Goal: Information Seeking & Learning: Check status

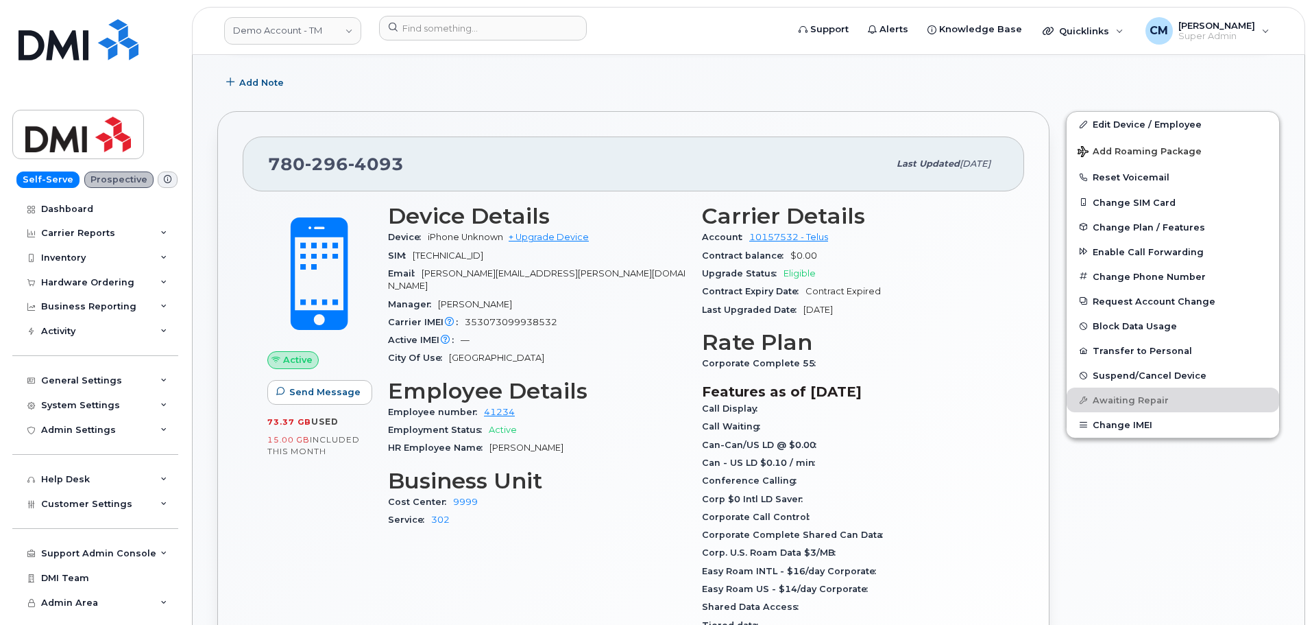
scroll to position [274, 0]
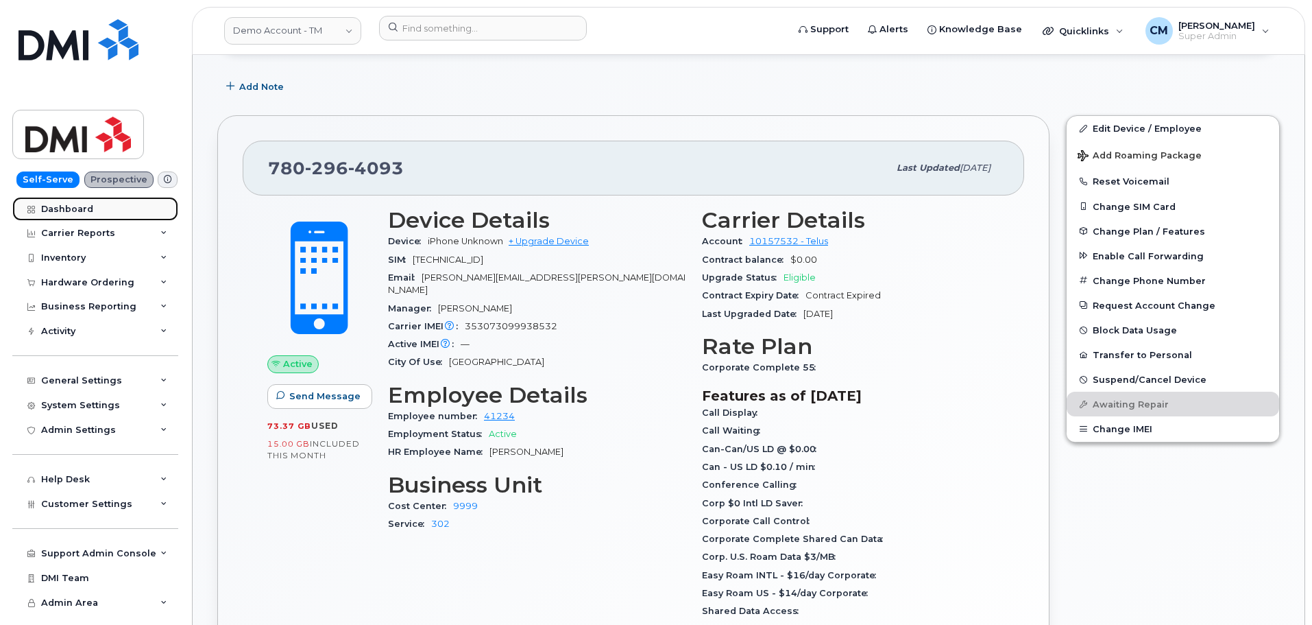
click at [66, 204] on div "Dashboard" at bounding box center [67, 209] width 52 height 11
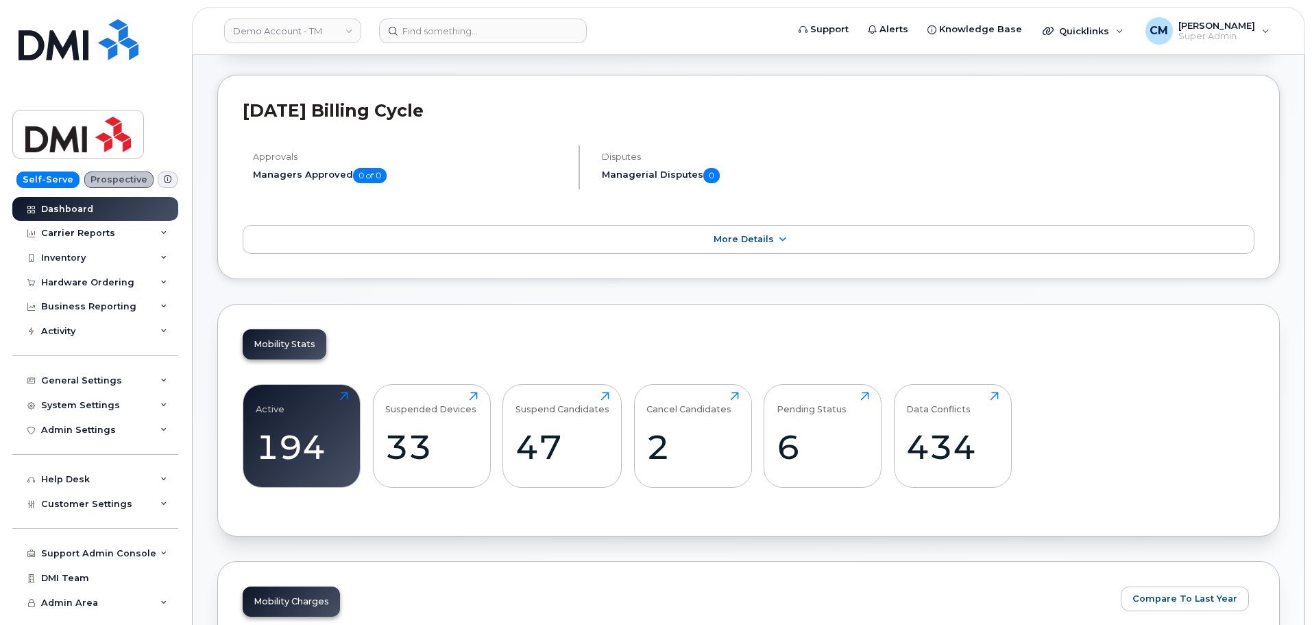
scroll to position [137, 0]
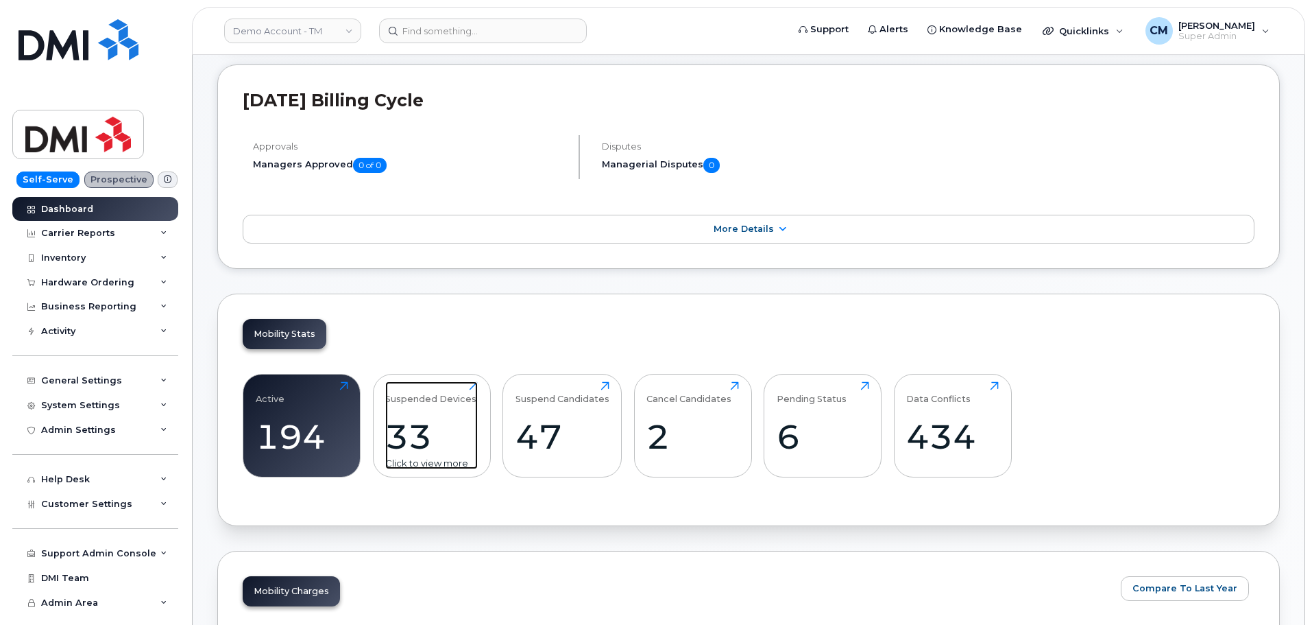
drag, startPoint x: 433, startPoint y: 398, endPoint x: 441, endPoint y: 397, distance: 8.3
click at [433, 398] on div "Suspended Devices" at bounding box center [430, 392] width 91 height 23
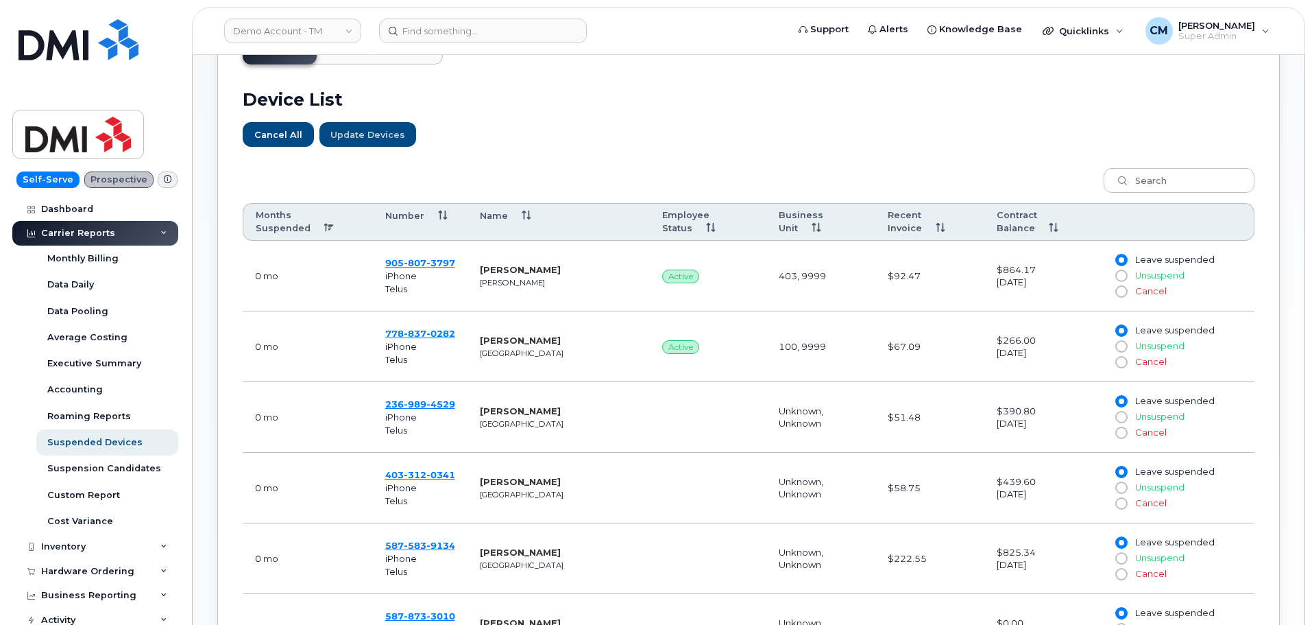
scroll to position [431, 0]
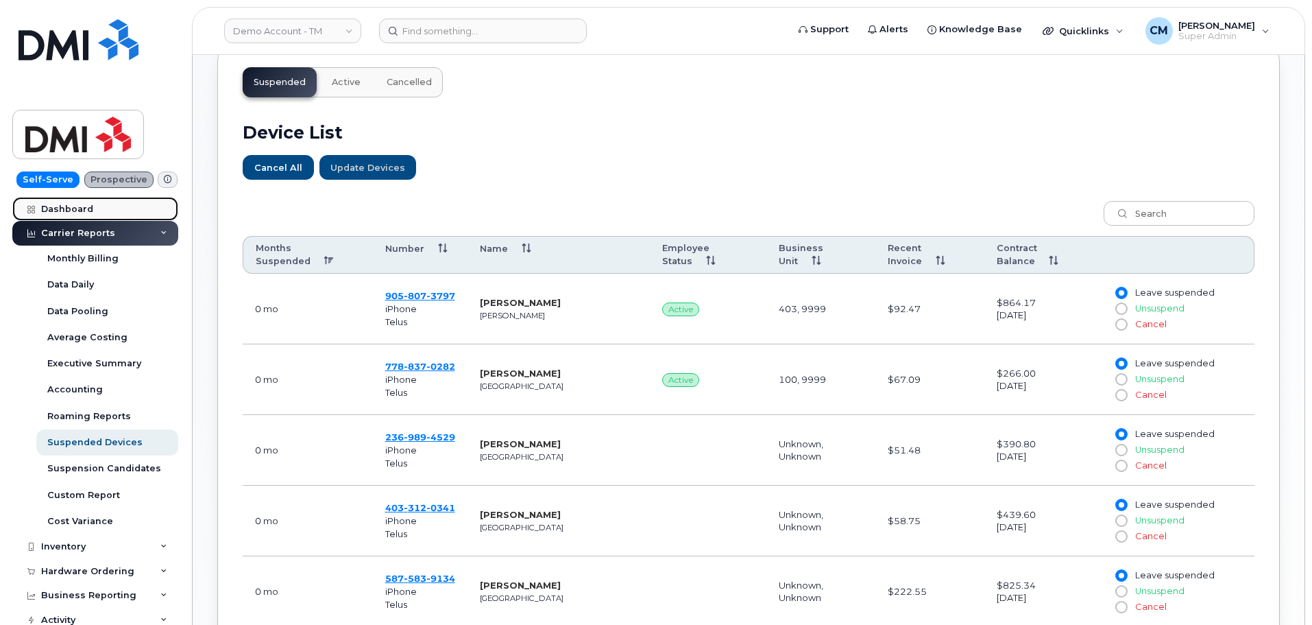
click at [58, 205] on div "Dashboard" at bounding box center [67, 209] width 52 height 11
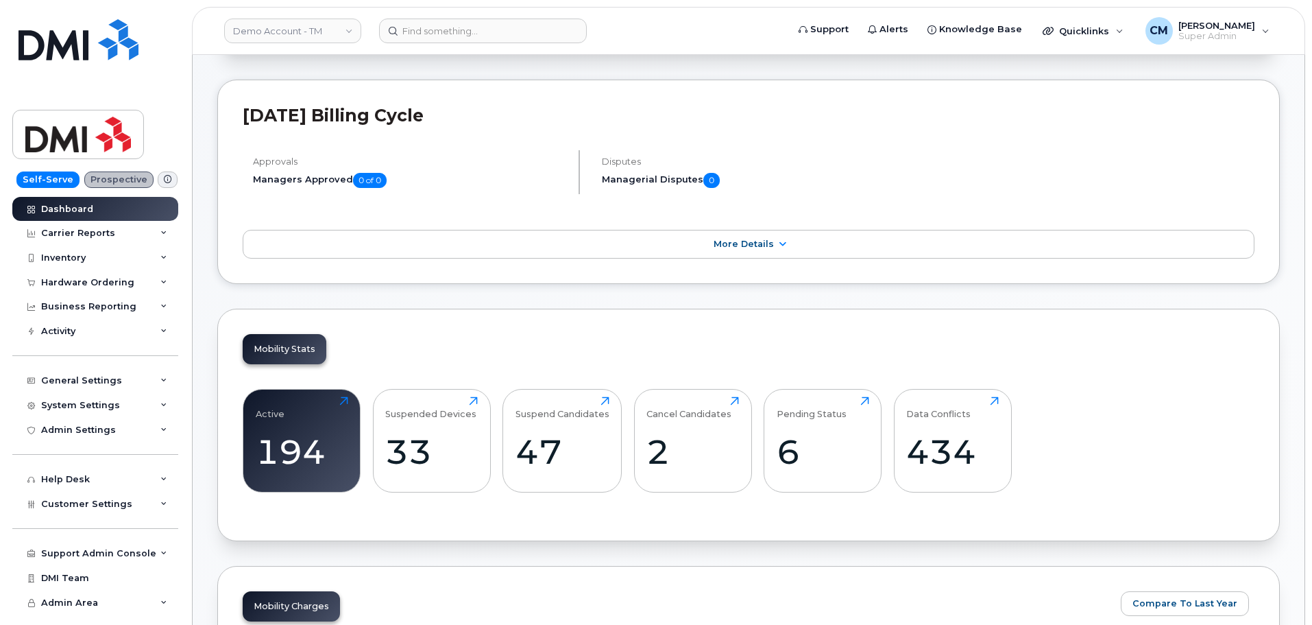
scroll to position [206, 0]
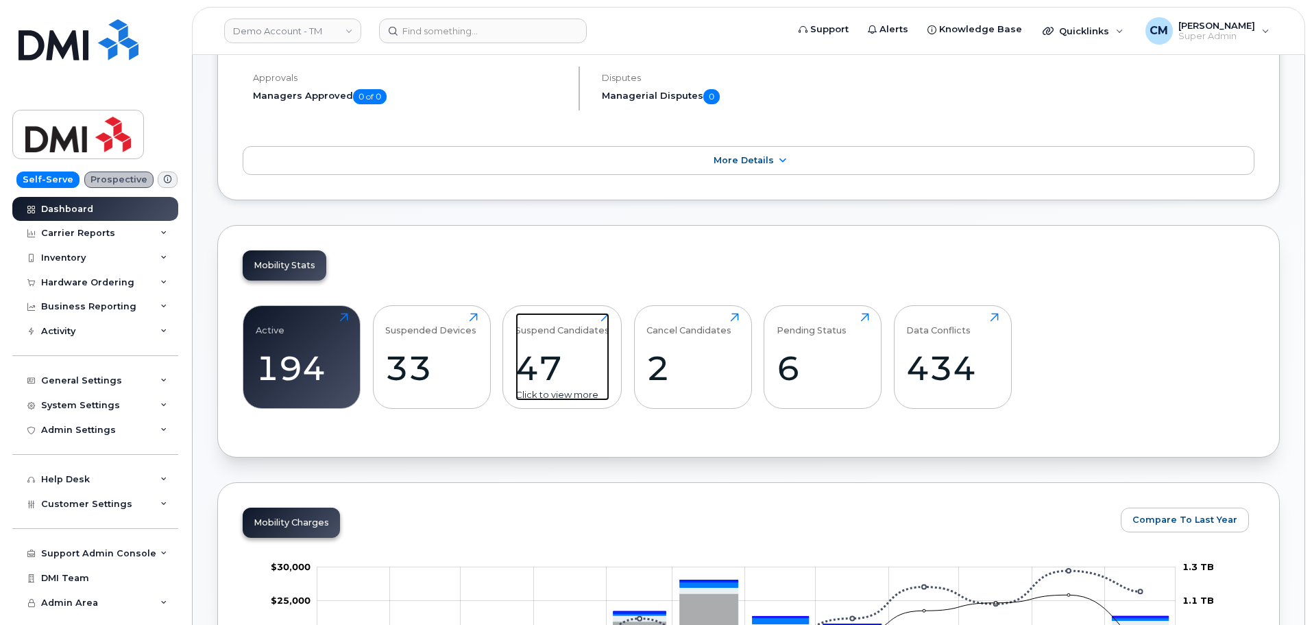
click at [561, 356] on div "47" at bounding box center [563, 368] width 94 height 40
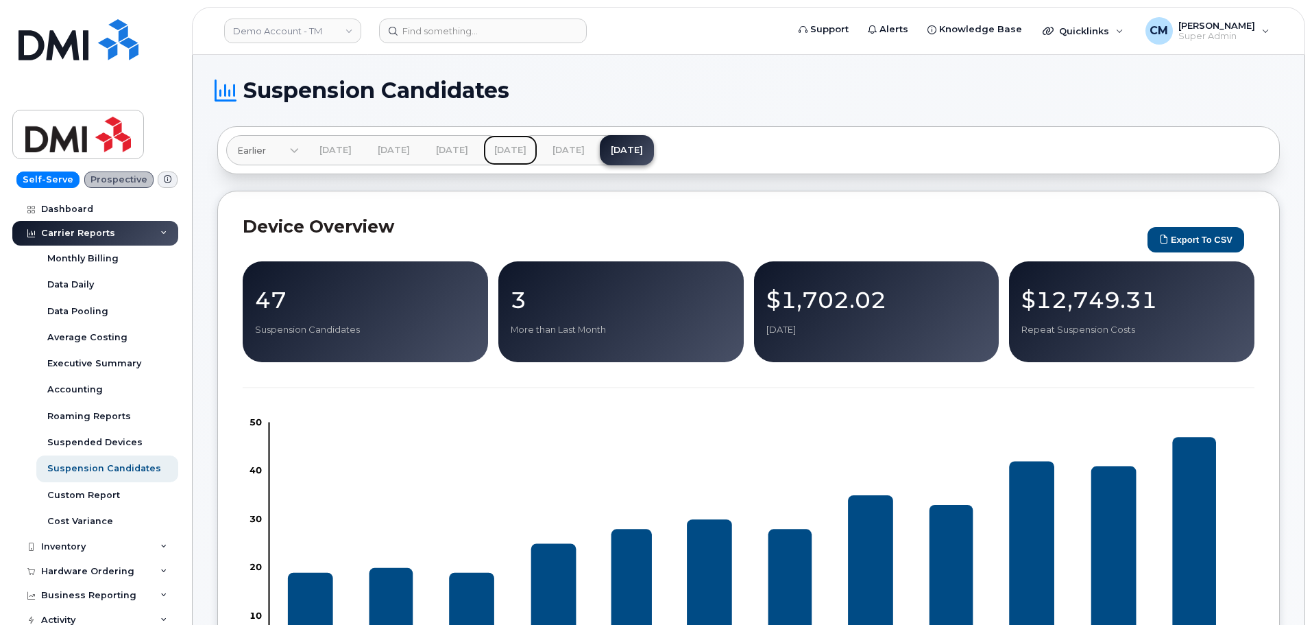
click at [538, 145] on link "[DATE]" at bounding box center [510, 150] width 54 height 30
click at [654, 151] on link "[DATE]" at bounding box center [627, 150] width 54 height 30
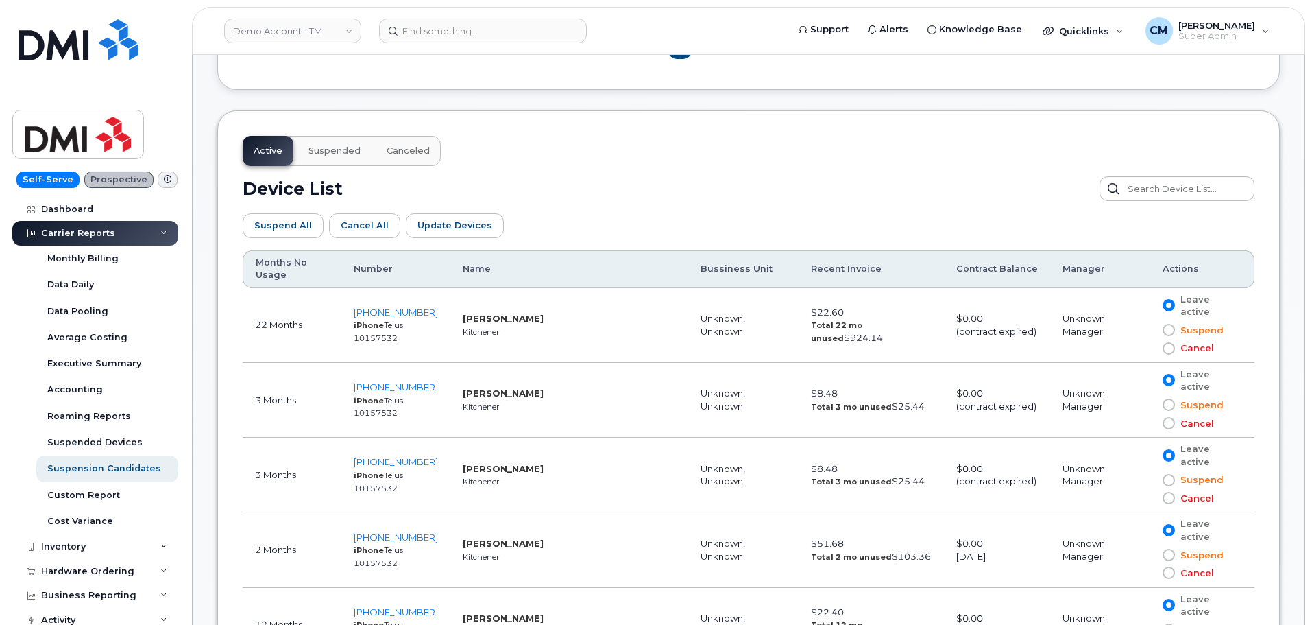
scroll to position [686, 0]
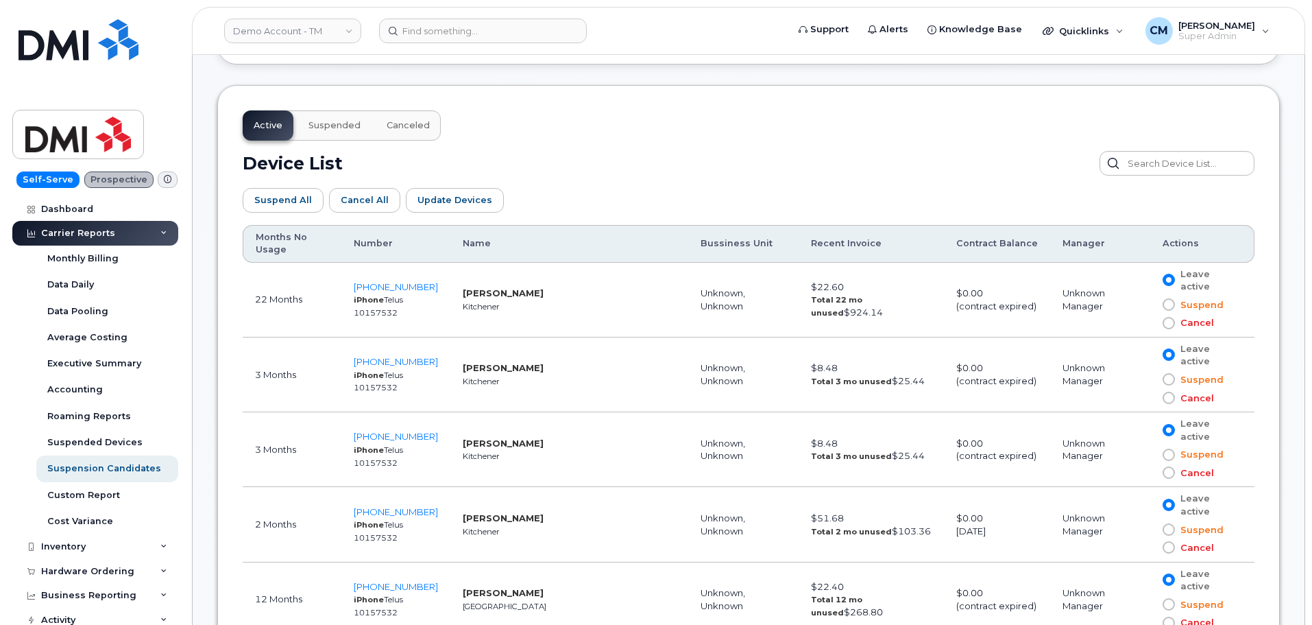
click at [333, 129] on span "Suspended" at bounding box center [335, 125] width 52 height 11
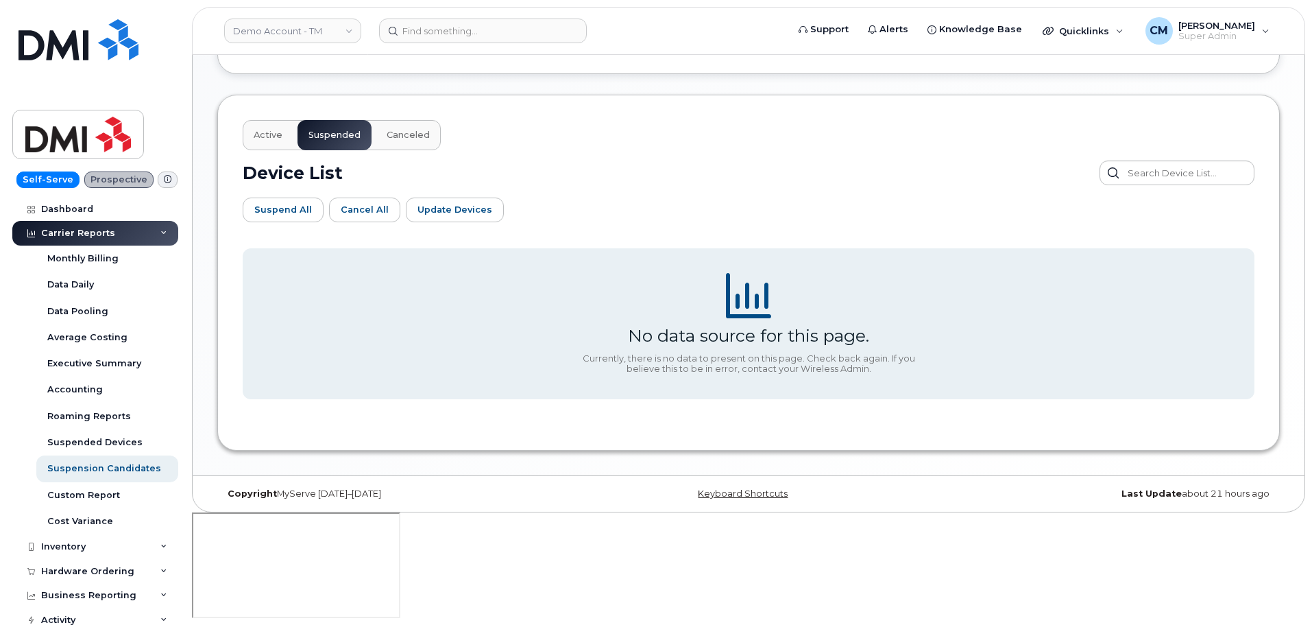
scroll to position [570, 0]
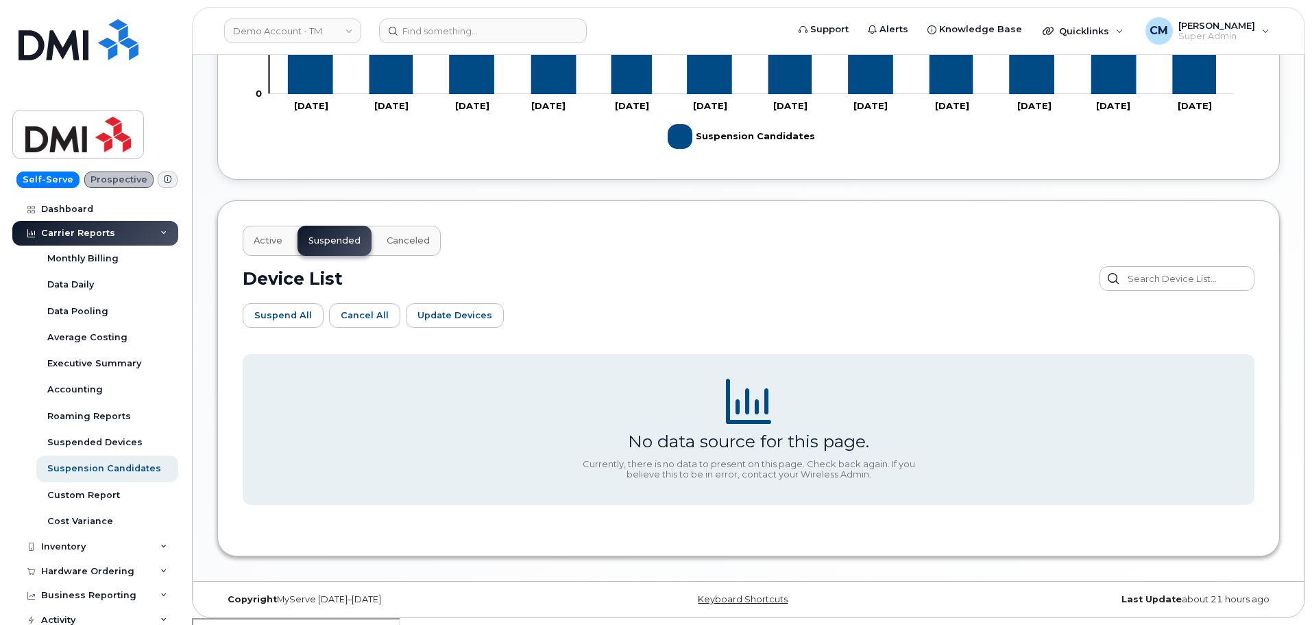
click at [391, 239] on span "Canceled" at bounding box center [408, 240] width 43 height 11
click at [338, 240] on span "Suspended" at bounding box center [335, 240] width 52 height 11
click at [276, 239] on span "Active" at bounding box center [268, 240] width 29 height 11
